Goal: Task Accomplishment & Management: Use online tool/utility

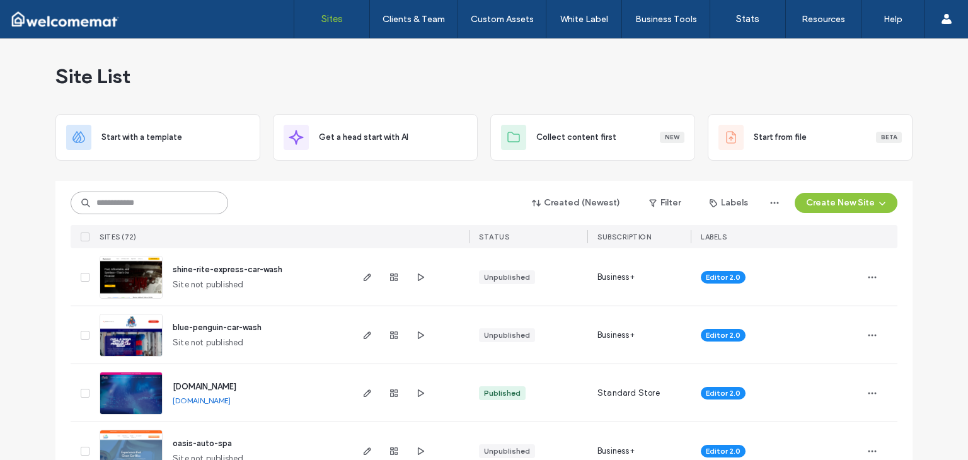
click at [156, 204] on input at bounding box center [150, 203] width 158 height 23
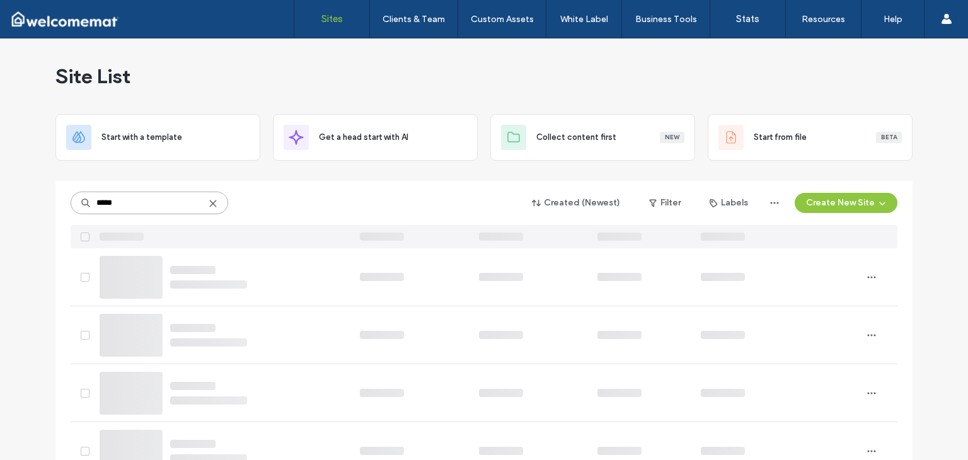
type input "*****"
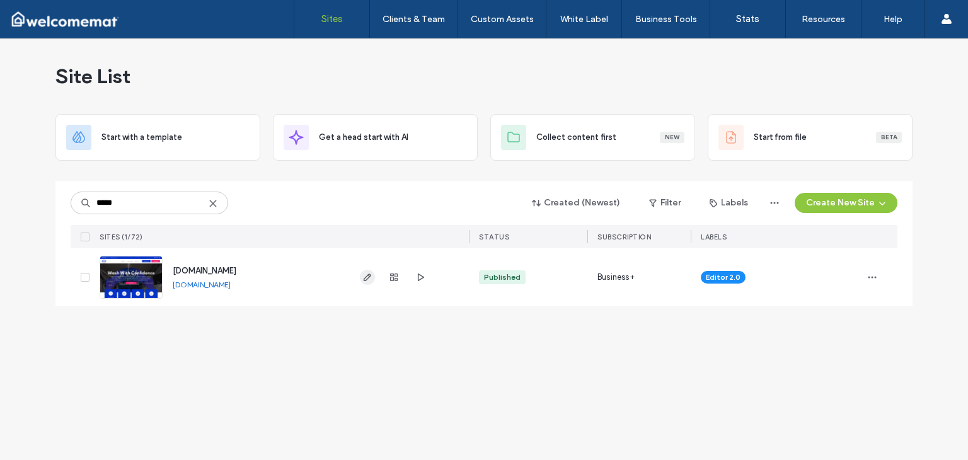
click at [372, 284] on span "button" at bounding box center [367, 277] width 15 height 15
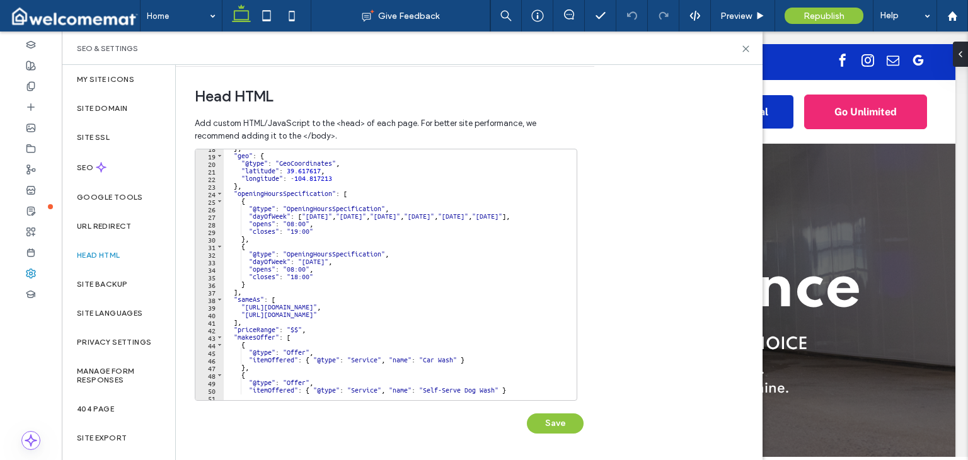
scroll to position [182, 0]
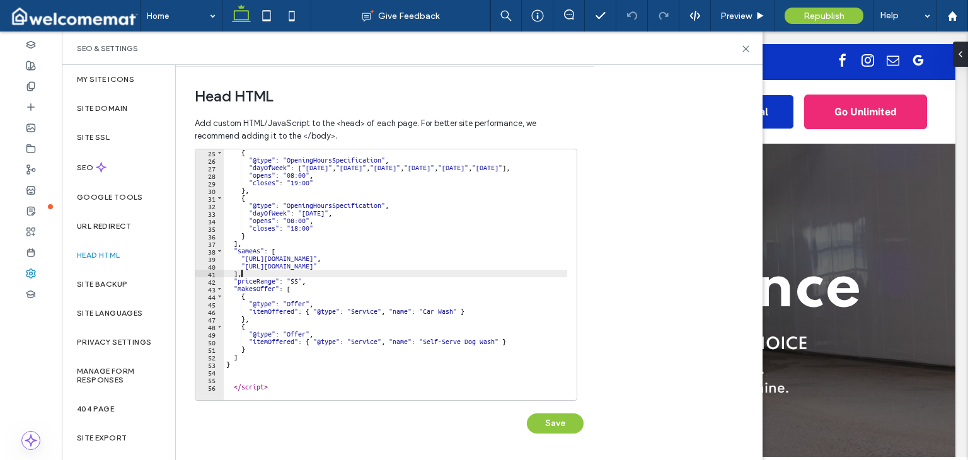
click at [386, 272] on div "{ "@type" : "OpeningHoursSpecification" , "dayOfWeek" : [ "[DATE]" , "[DATE]" ,…" at bounding box center [502, 277] width 557 height 257
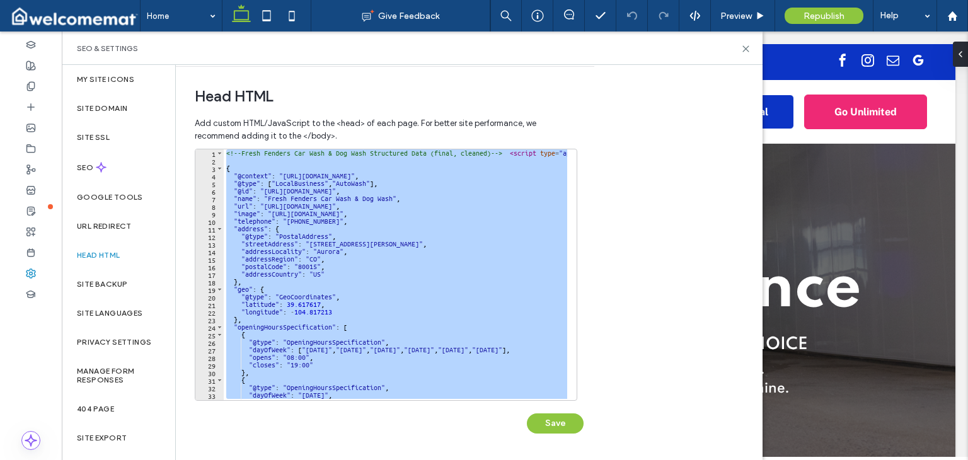
scroll to position [0, 0]
click at [368, 255] on div "<!-- Fresh Fenders Car Wash & Dog Wash Structured Data (final, cleaned) --> < s…" at bounding box center [396, 274] width 344 height 251
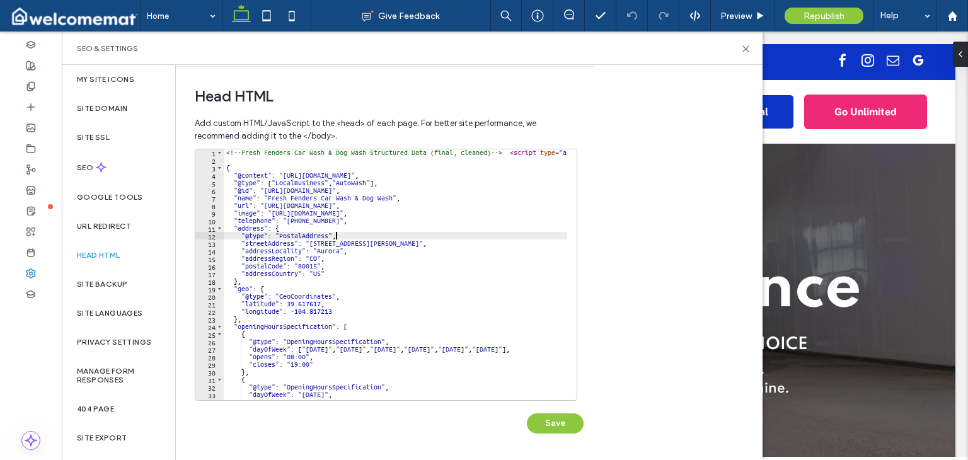
click at [376, 234] on div "<!-- Fresh Fenders Car Wash & Dog Wash Structured Data (final, cleaned) --> < s…" at bounding box center [502, 277] width 557 height 257
type textarea "*********"
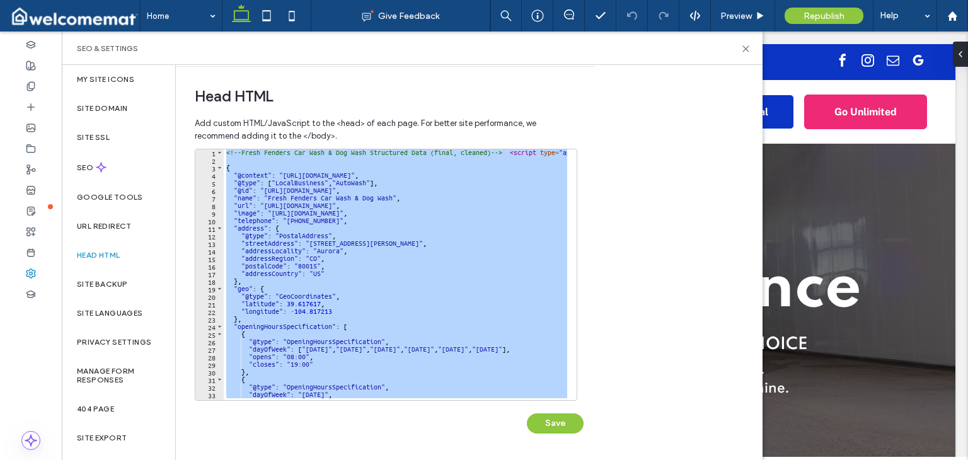
paste textarea "Cursor at row 56"
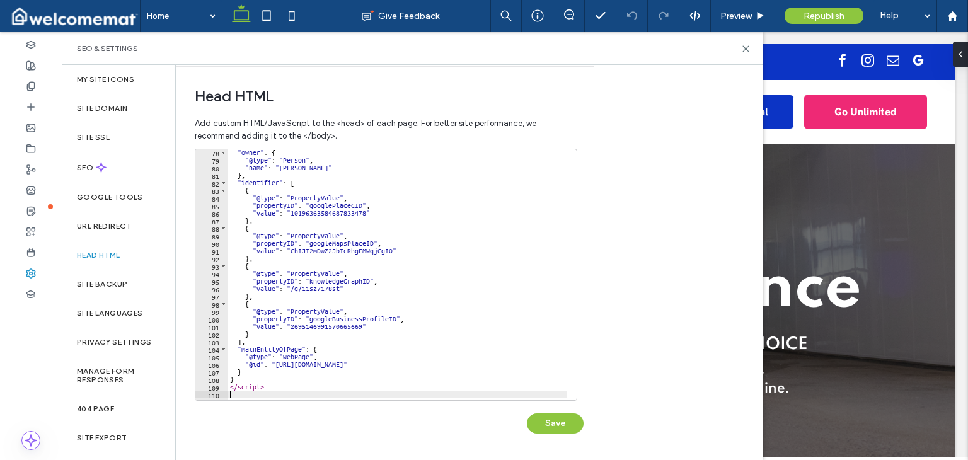
scroll to position [590, 0]
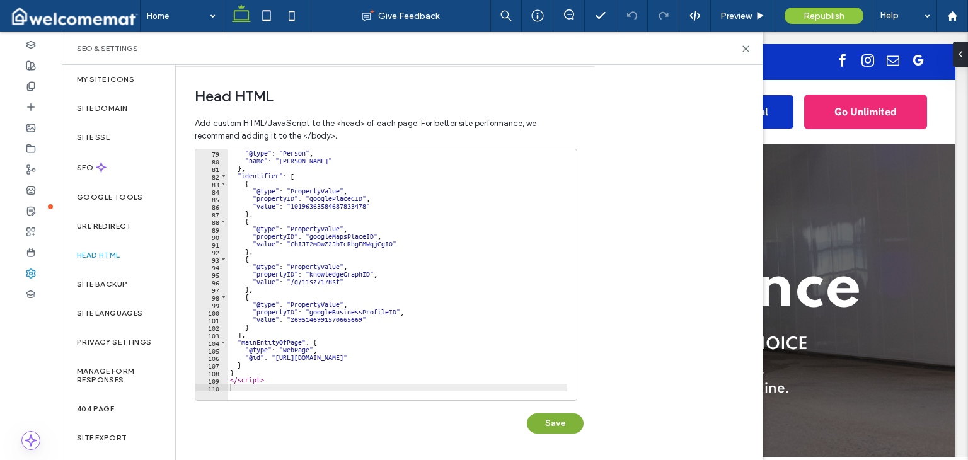
click at [540, 418] on button "Save" at bounding box center [555, 424] width 57 height 20
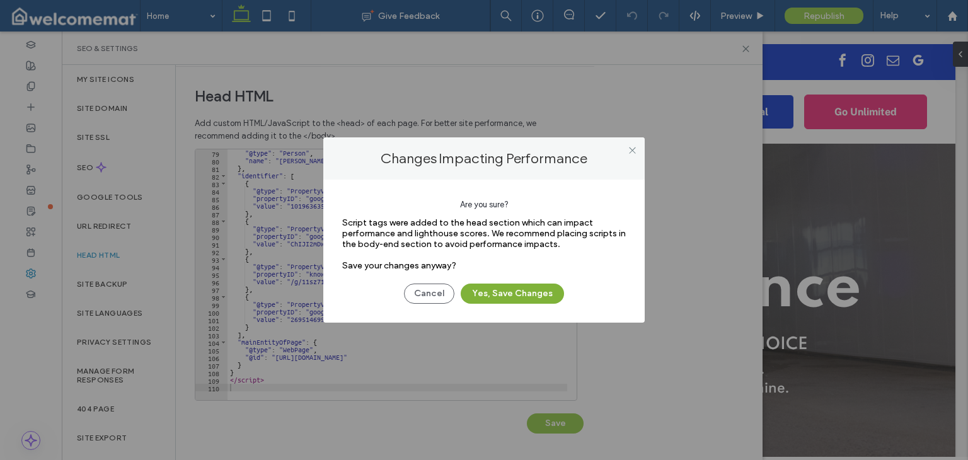
click at [540, 294] on button "Yes, Save Changes" at bounding box center [512, 294] width 103 height 20
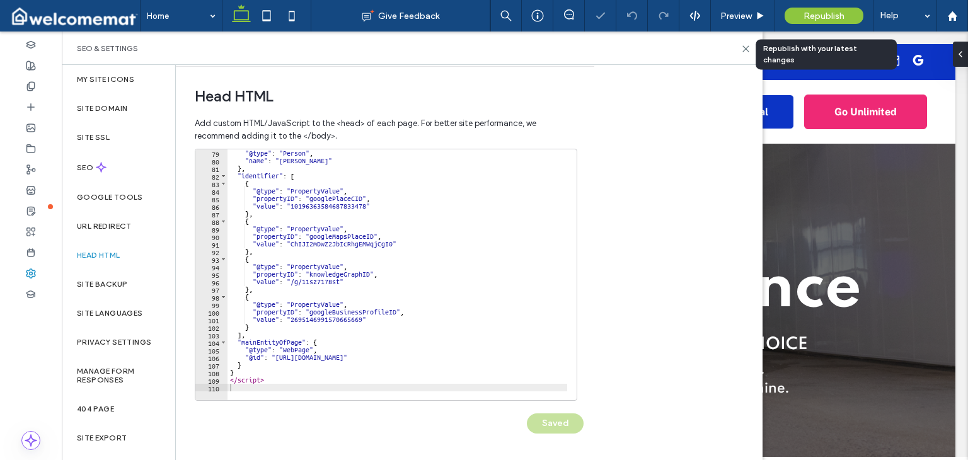
click at [809, 23] on div "Republish" at bounding box center [824, 16] width 79 height 16
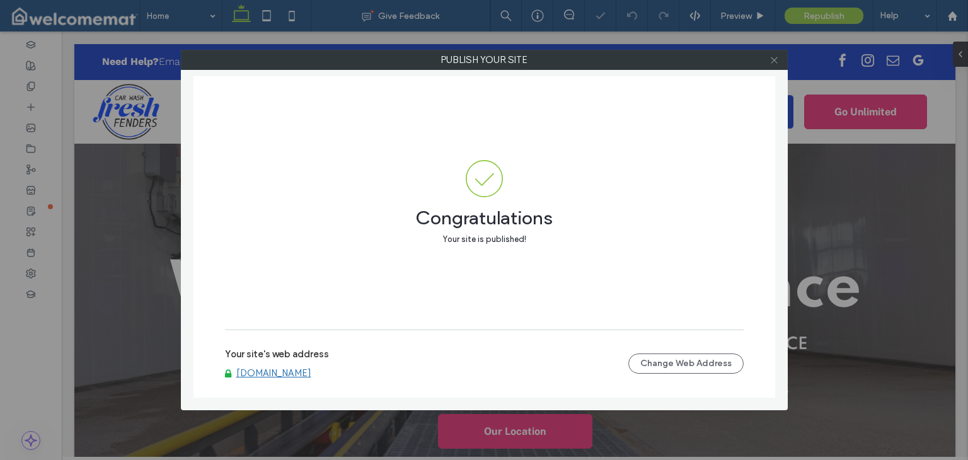
click at [771, 59] on icon at bounding box center [774, 59] width 9 height 9
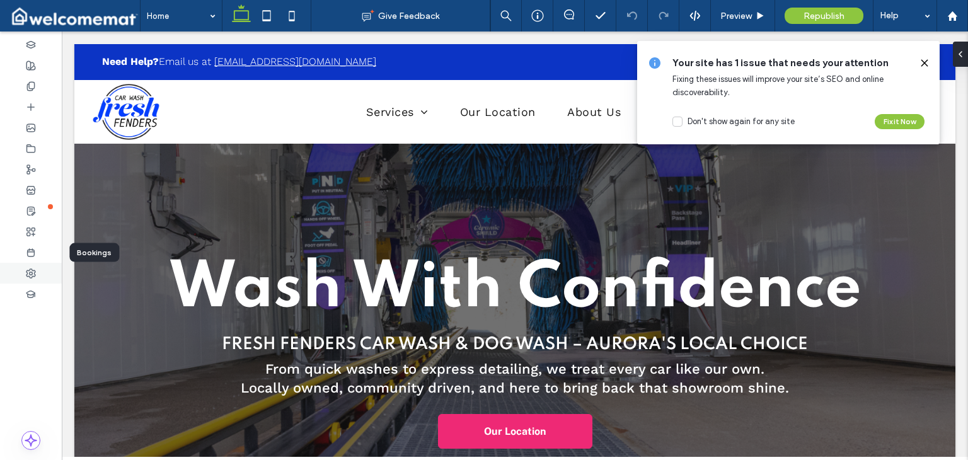
click at [36, 263] on div at bounding box center [31, 273] width 62 height 21
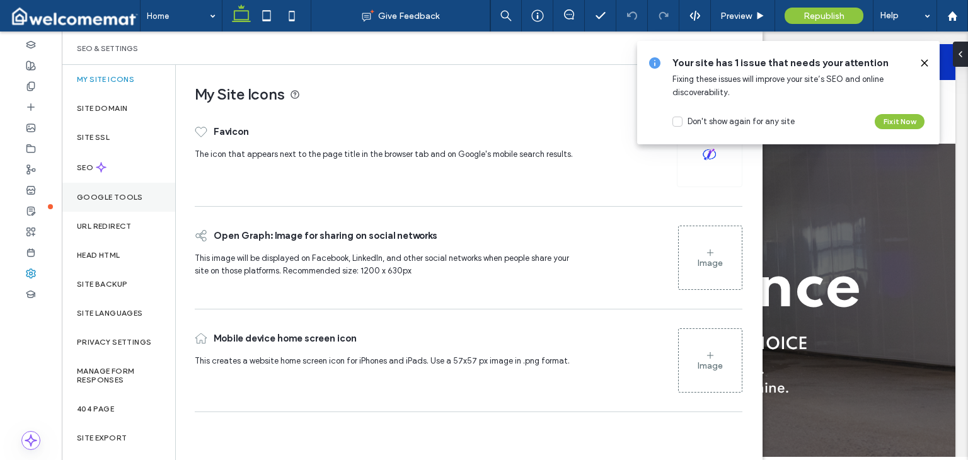
click at [126, 191] on div "Google Tools" at bounding box center [118, 197] width 113 height 29
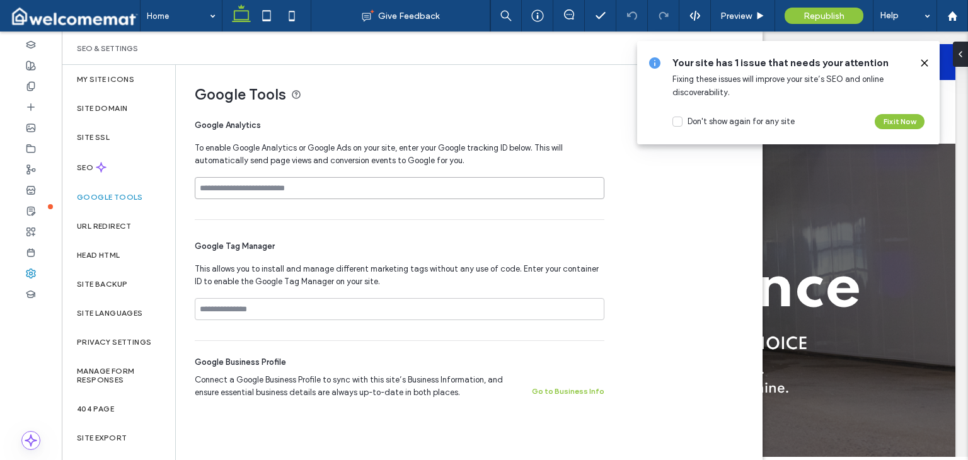
click at [270, 194] on input at bounding box center [400, 188] width 410 height 22
paste input "**********"
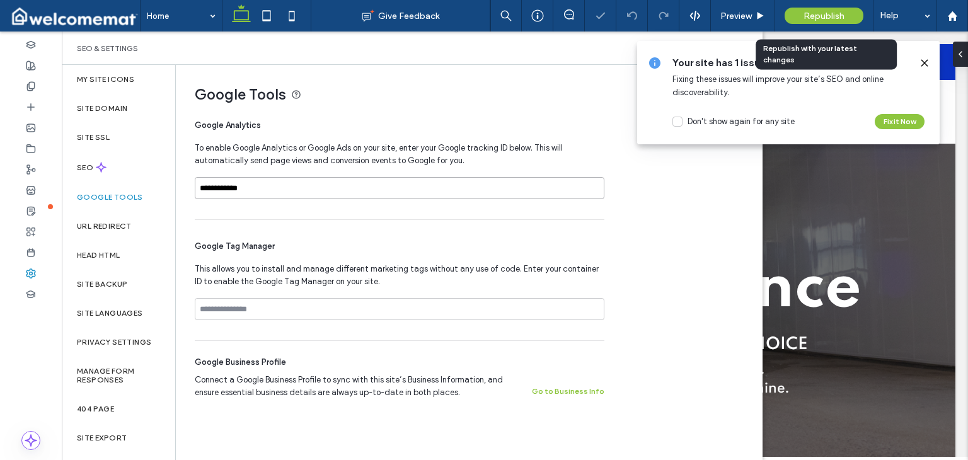
type input "**********"
click at [807, 16] on span "Republish" at bounding box center [824, 16] width 41 height 11
